Goal: Transaction & Acquisition: Purchase product/service

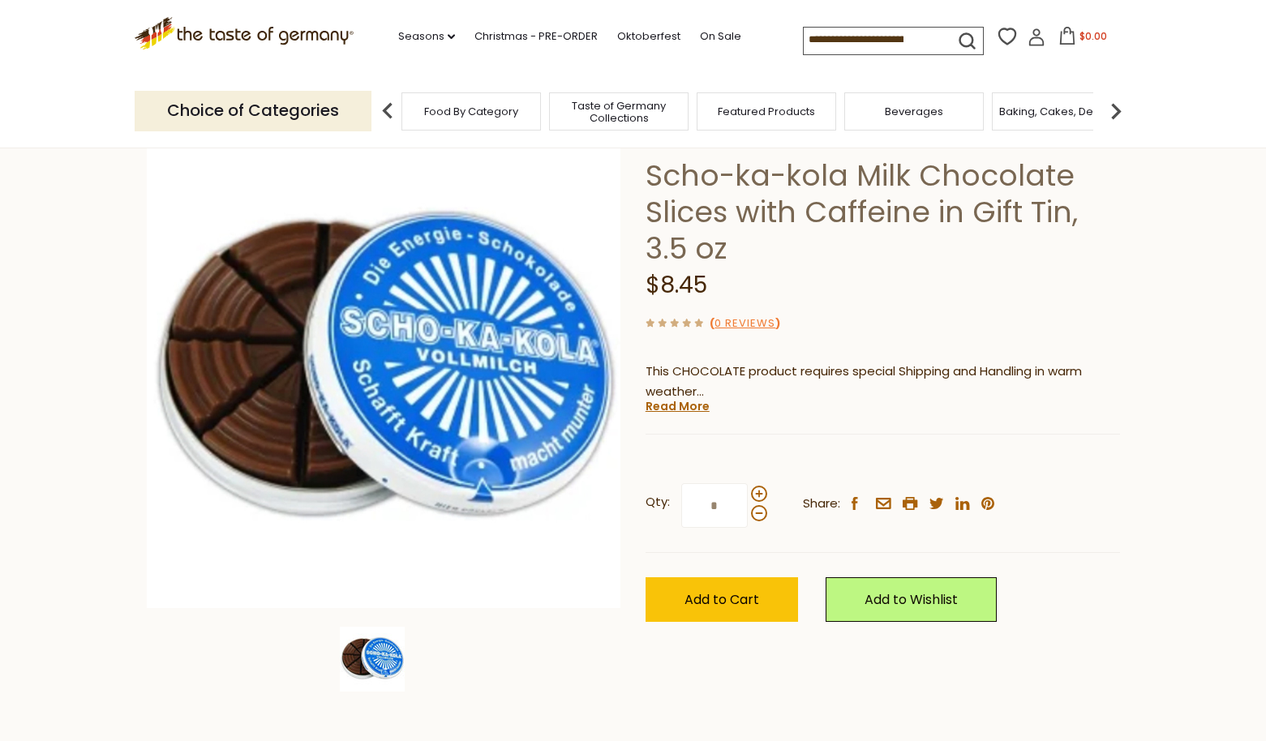
scroll to position [97, 0]
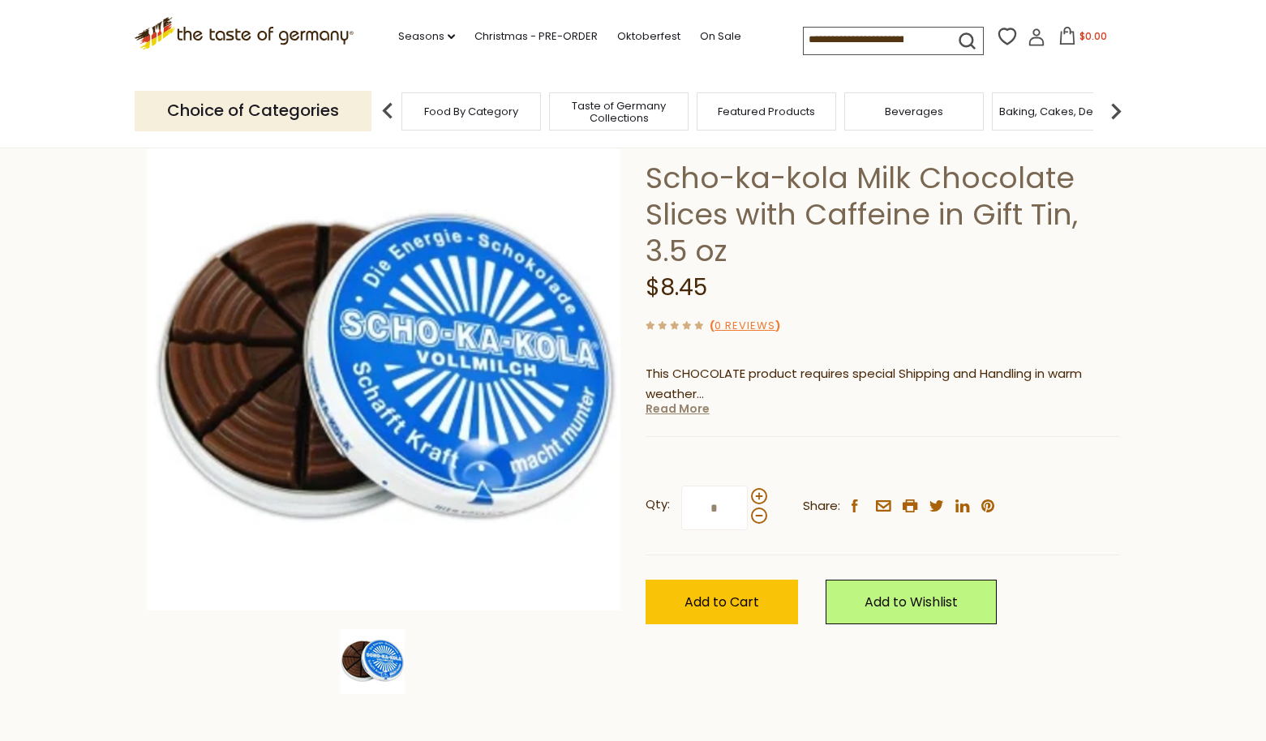
click at [682, 412] on link "Read More" at bounding box center [678, 409] width 64 height 16
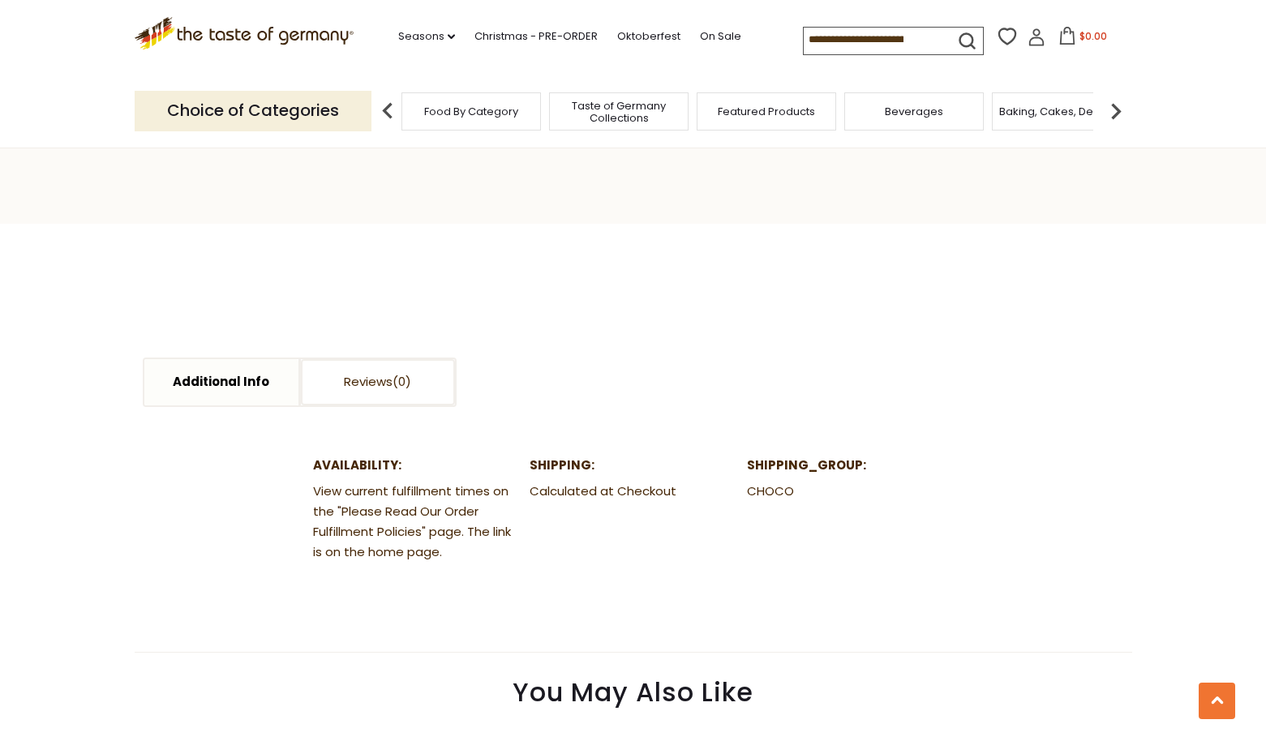
scroll to position [1264, 0]
click at [450, 39] on icon "dropdown_arrow" at bounding box center [451, 37] width 7 height 6
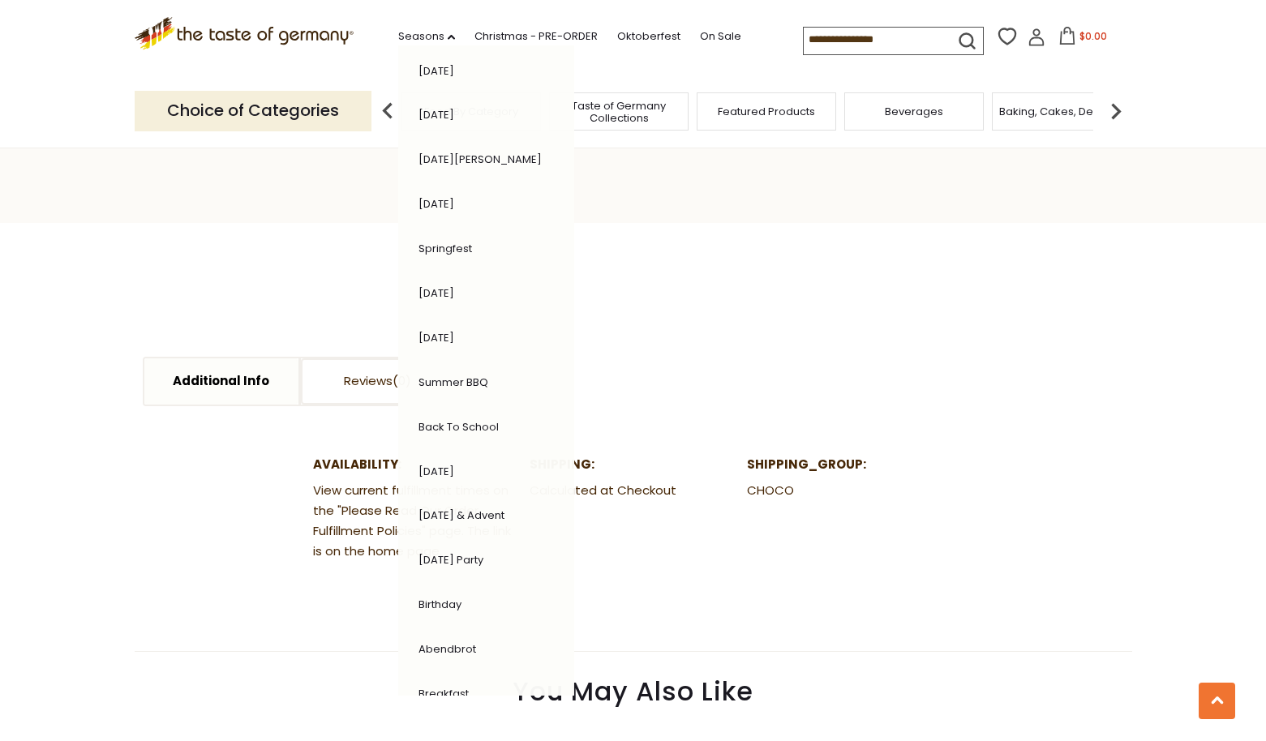
scroll to position [163, 0]
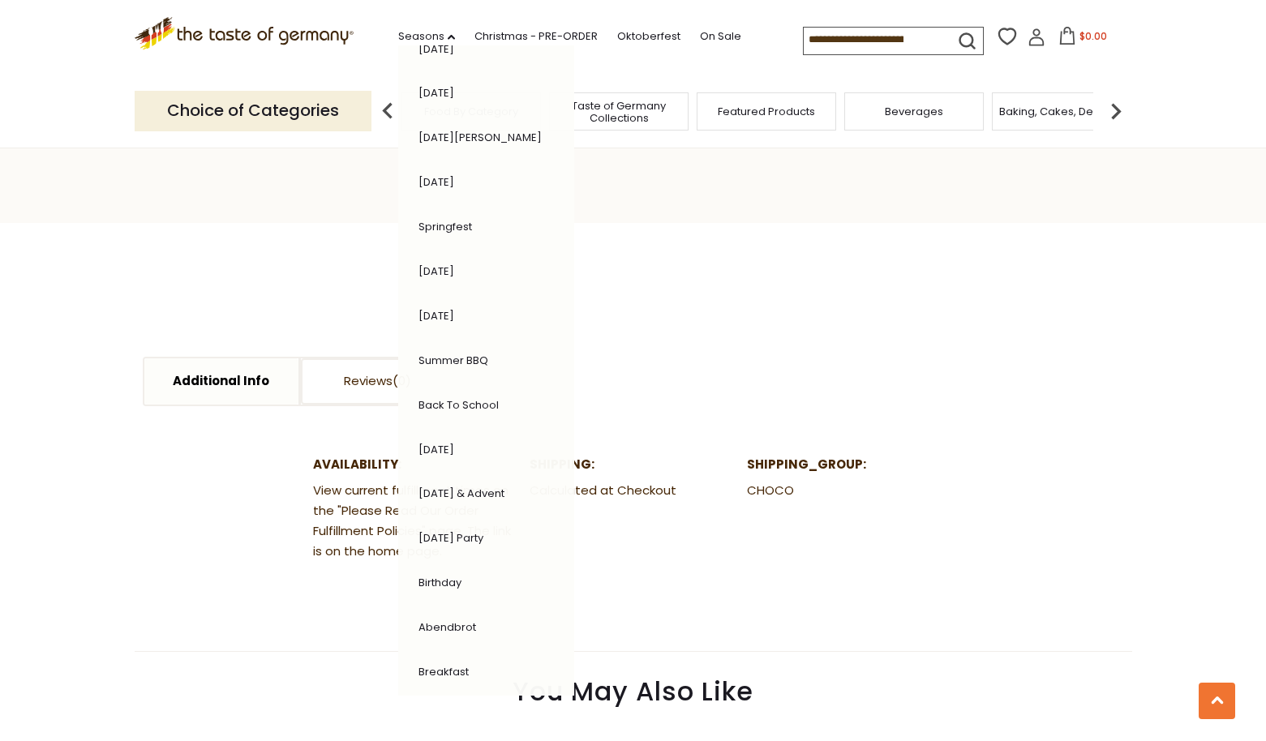
click at [445, 442] on link "[DATE]" at bounding box center [437, 449] width 36 height 15
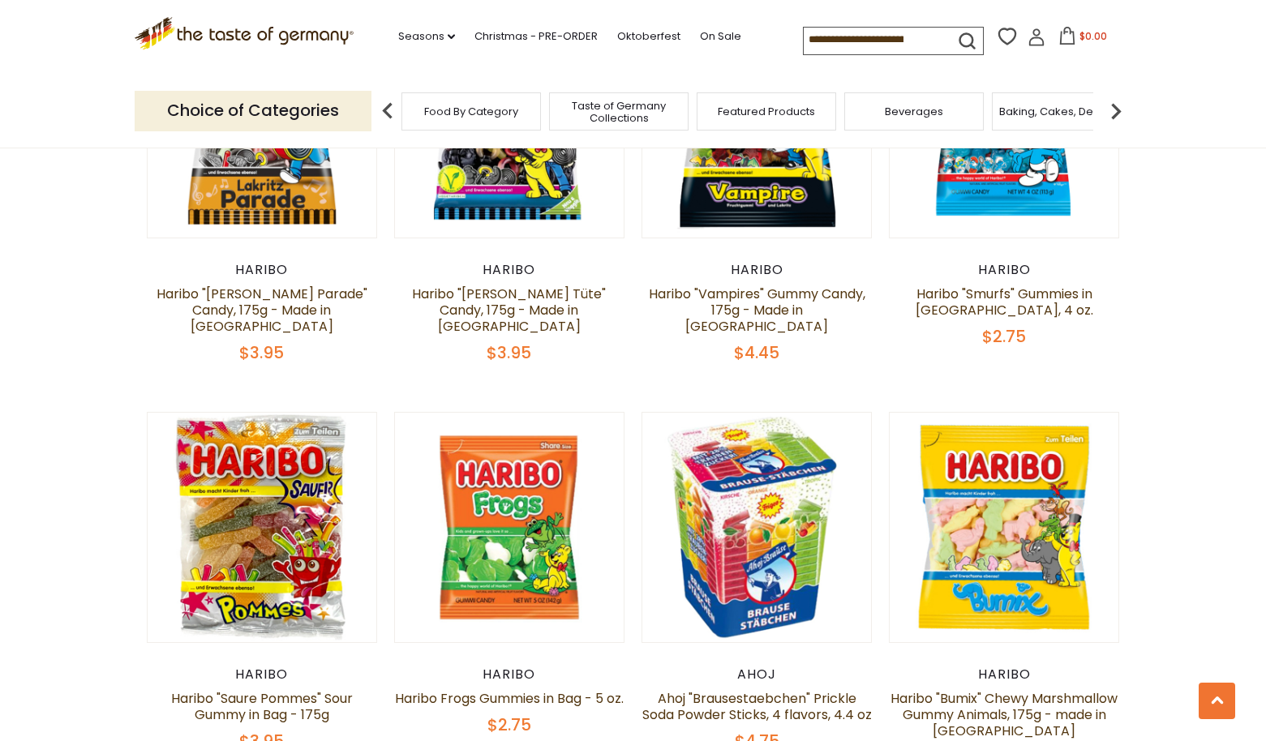
scroll to position [1271, 0]
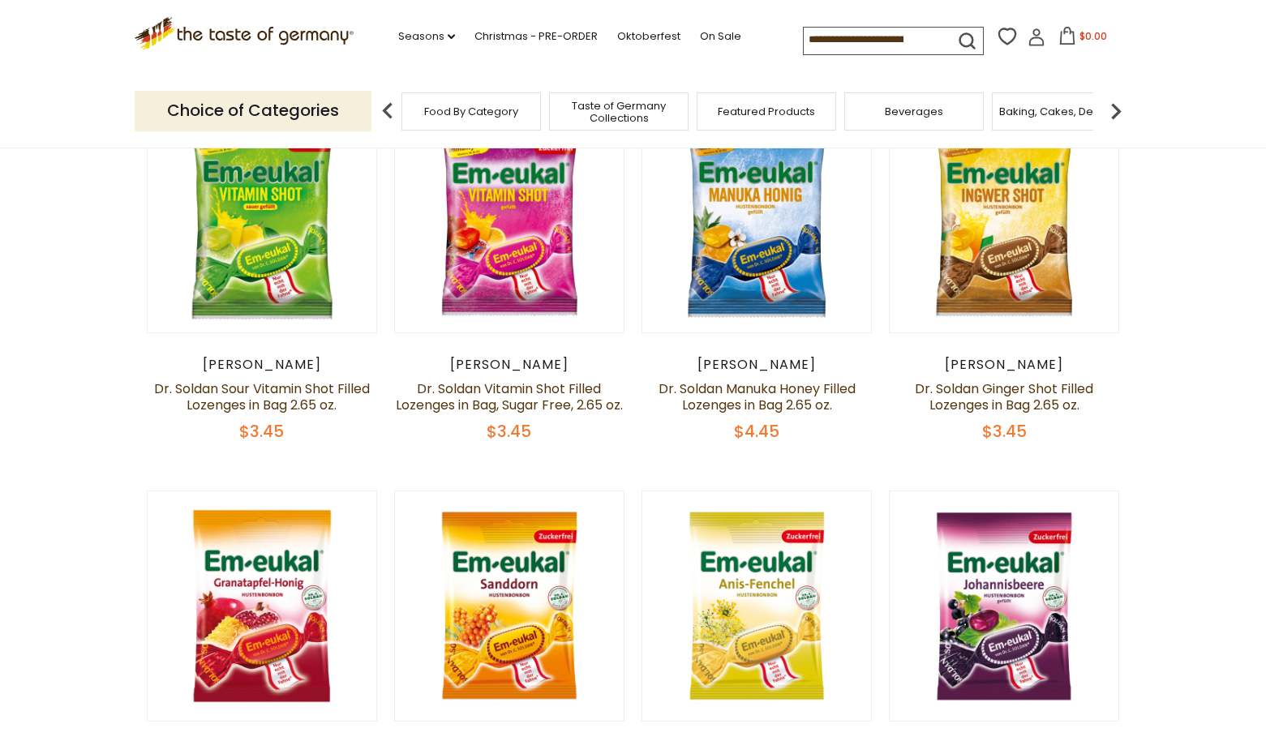
scroll to position [529, 0]
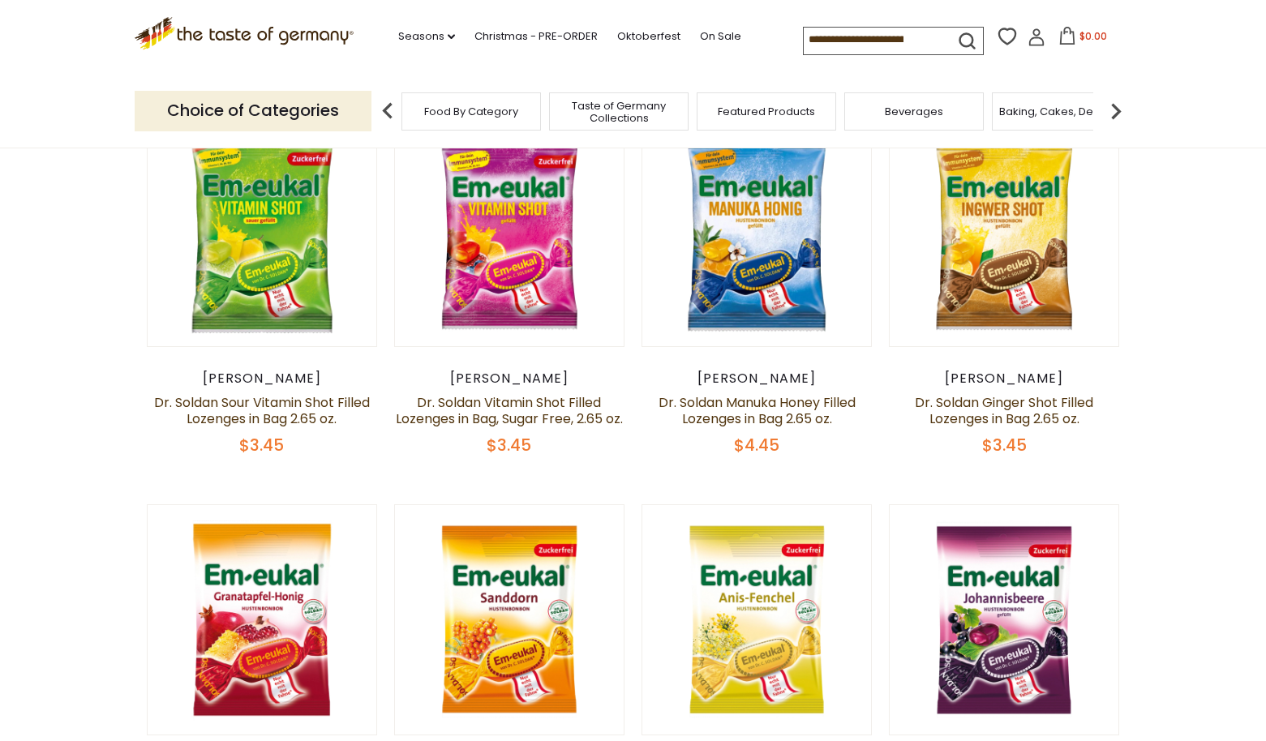
click at [754, 379] on div "[PERSON_NAME]" at bounding box center [757, 379] width 231 height 16
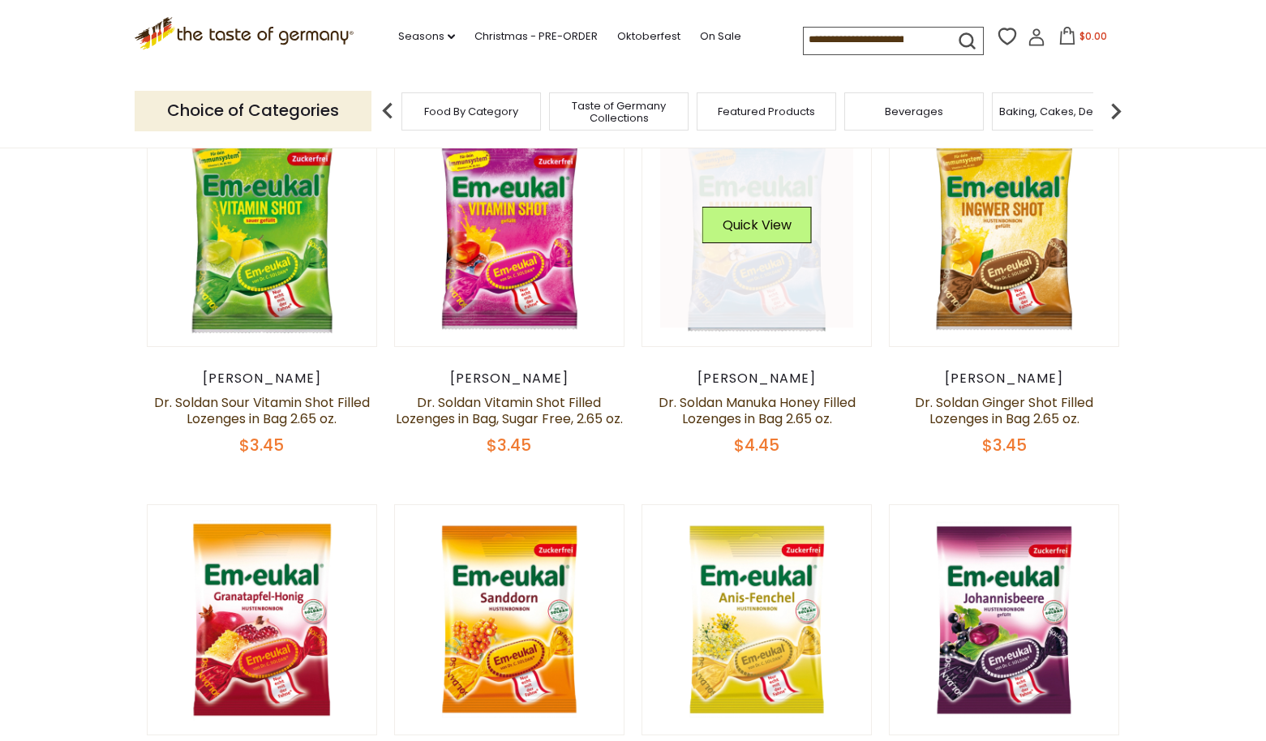
click at [746, 281] on link at bounding box center [756, 231] width 193 height 193
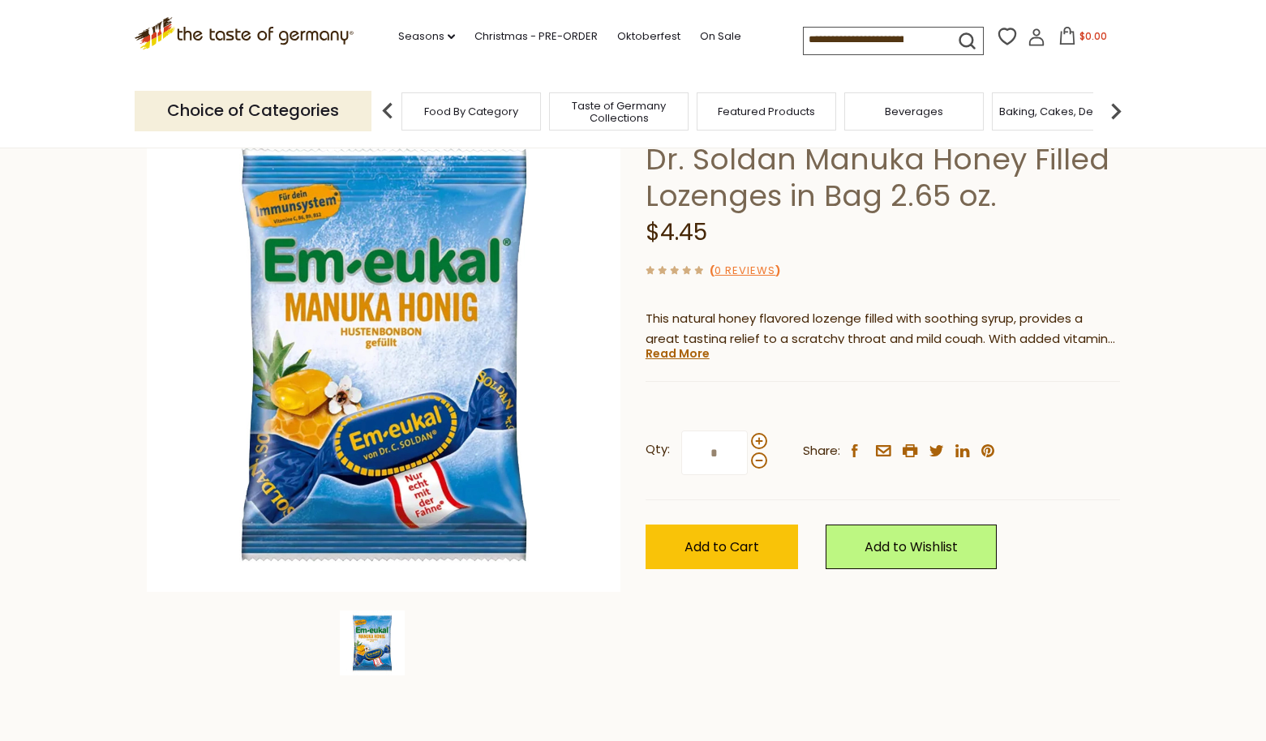
scroll to position [114, 0]
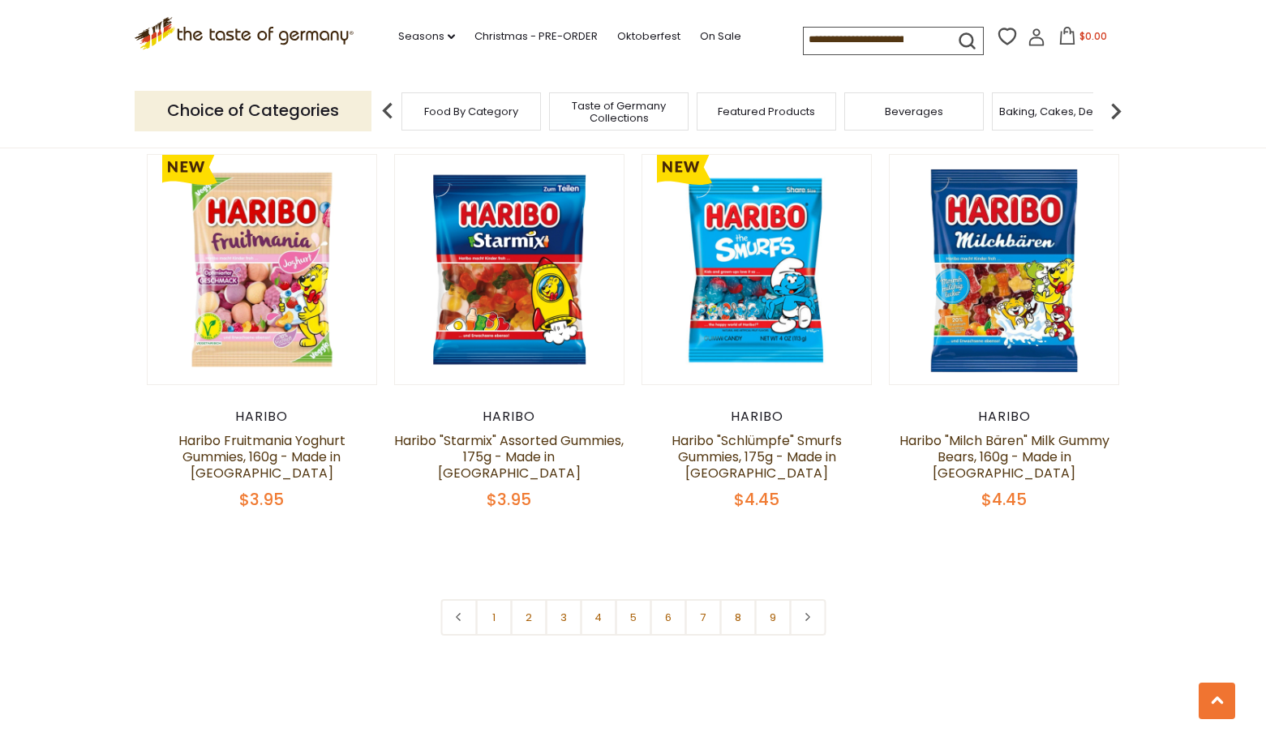
scroll to position [3754, 0]
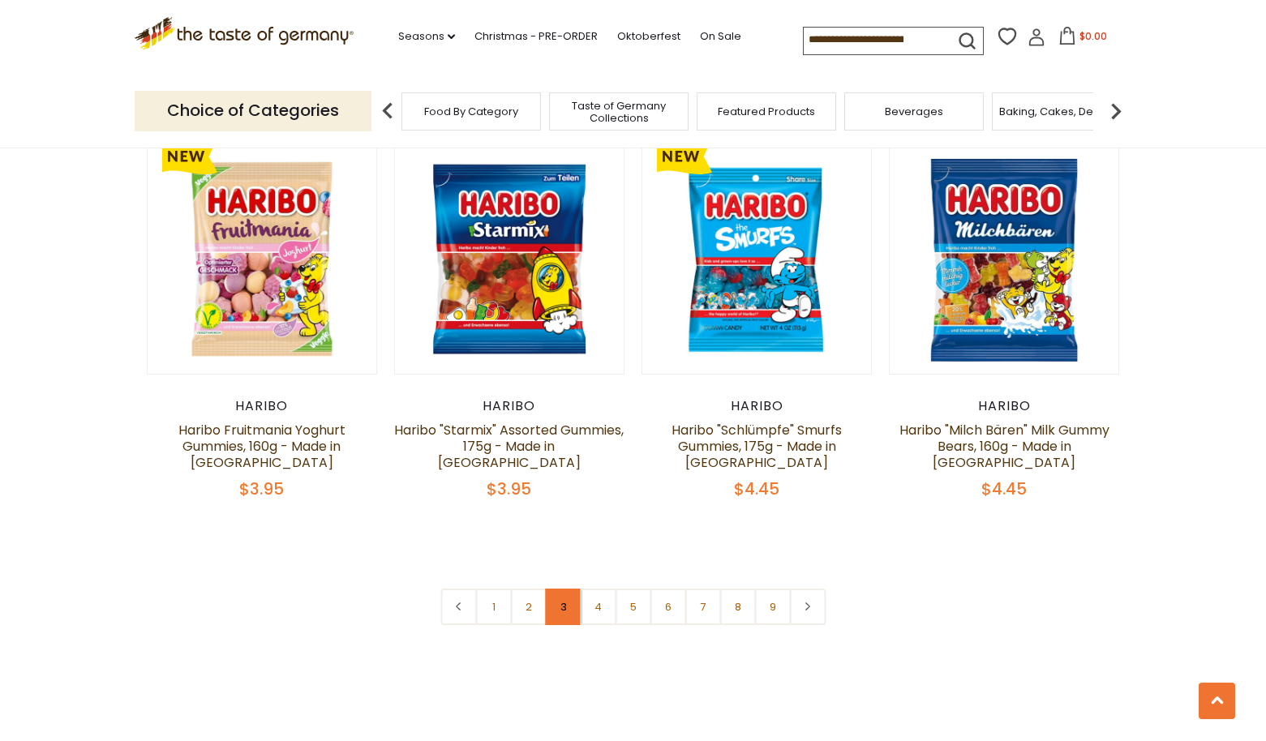
click at [559, 589] on link "3" at bounding box center [563, 607] width 37 height 37
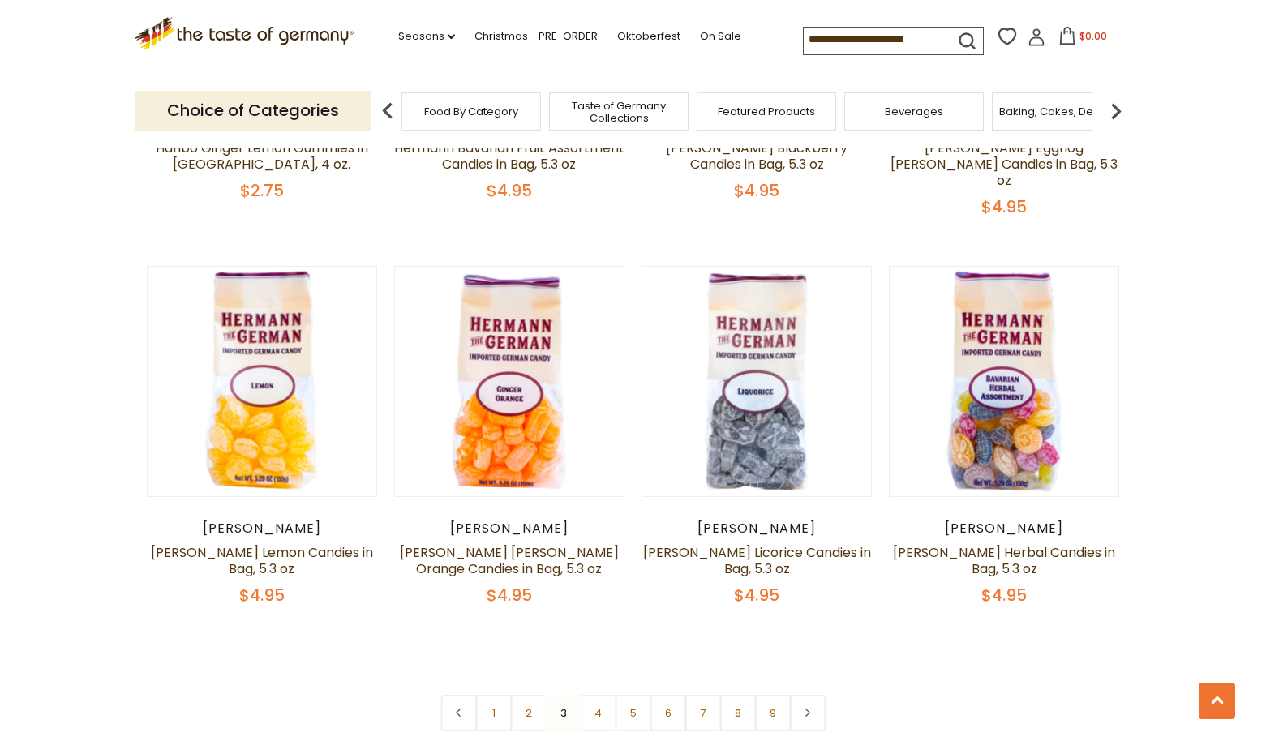
scroll to position [3639, 0]
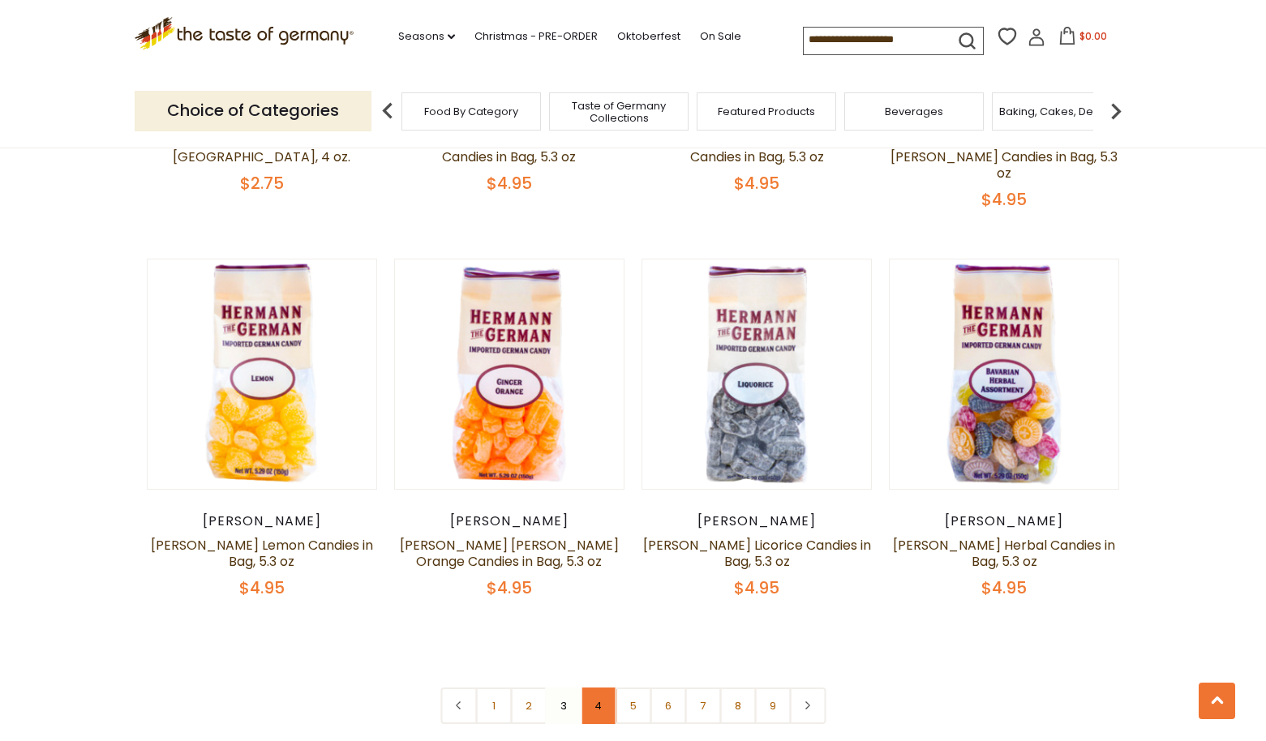
click at [595, 688] on link "4" at bounding box center [598, 706] width 37 height 37
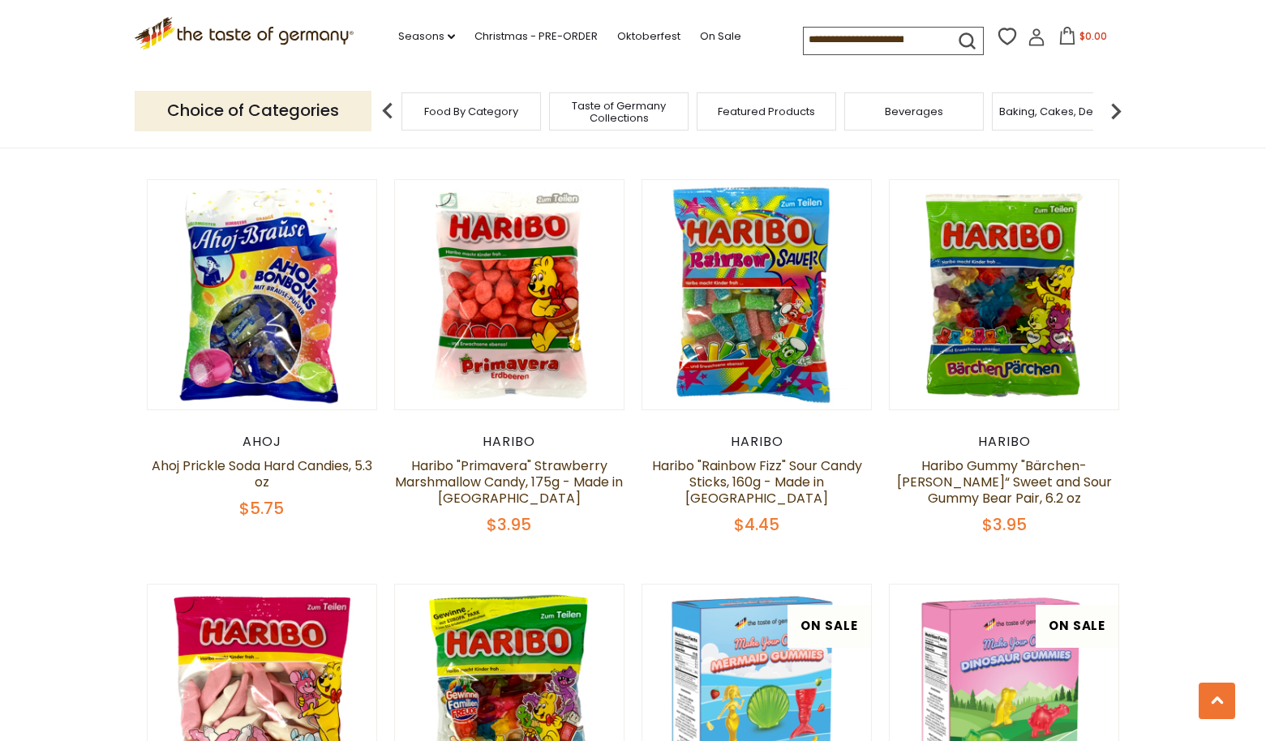
scroll to position [3347, 0]
